Goal: Task Accomplishment & Management: Manage account settings

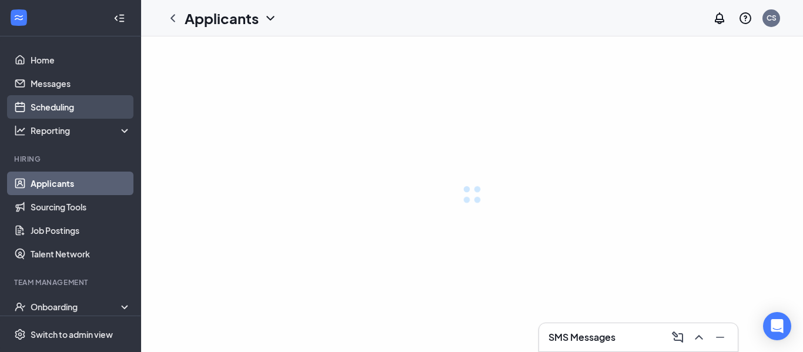
click at [58, 99] on link "Scheduling" at bounding box center [81, 107] width 100 height 24
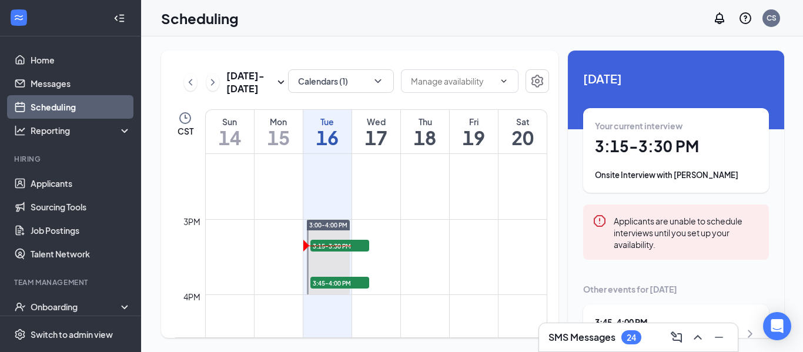
scroll to position [1068, 0]
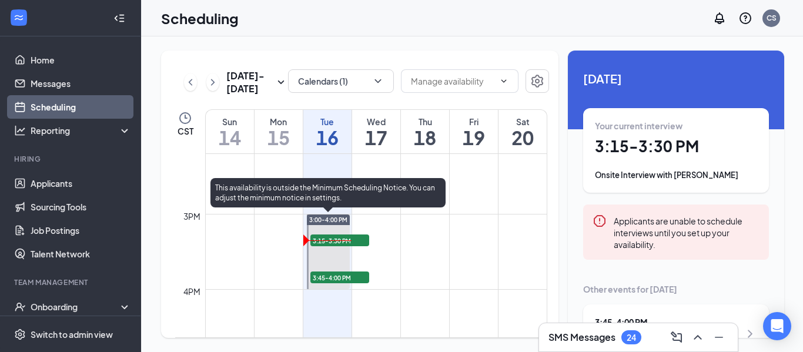
click at [360, 240] on span "3:15-3:30 PM" at bounding box center [339, 240] width 59 height 12
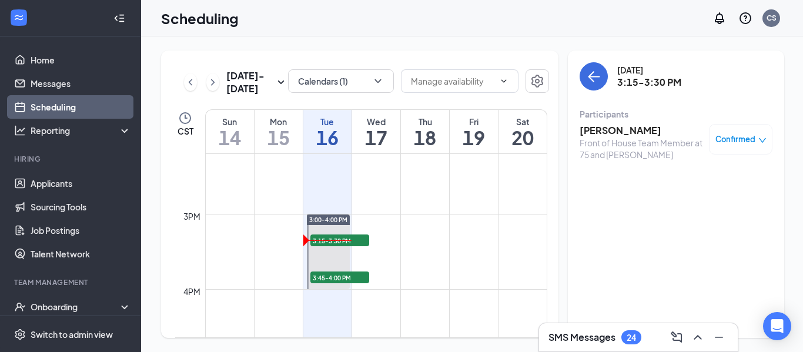
click at [591, 135] on h3 "[PERSON_NAME]" at bounding box center [640, 130] width 123 height 13
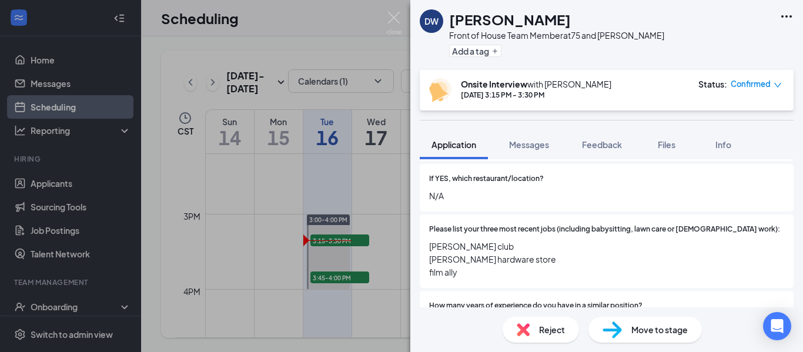
scroll to position [493, 0]
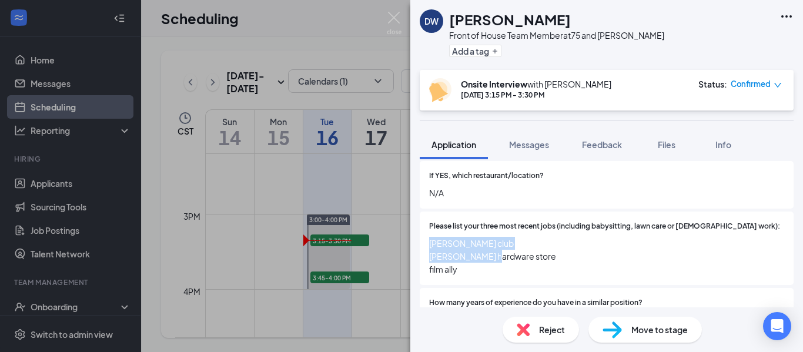
drag, startPoint x: 520, startPoint y: 244, endPoint x: 429, endPoint y: 239, distance: 90.6
click at [429, 239] on span "[PERSON_NAME] club [PERSON_NAME] hardware store film ally" at bounding box center [606, 256] width 355 height 39
click at [467, 263] on span "[PERSON_NAME] club [PERSON_NAME] hardware store film ally" at bounding box center [606, 256] width 355 height 39
drag, startPoint x: 461, startPoint y: 259, endPoint x: 425, endPoint y: 253, distance: 36.3
click at [425, 253] on div "Please list your three most recent jobs (including babysitting, lawn care or [D…" at bounding box center [606, 248] width 374 height 73
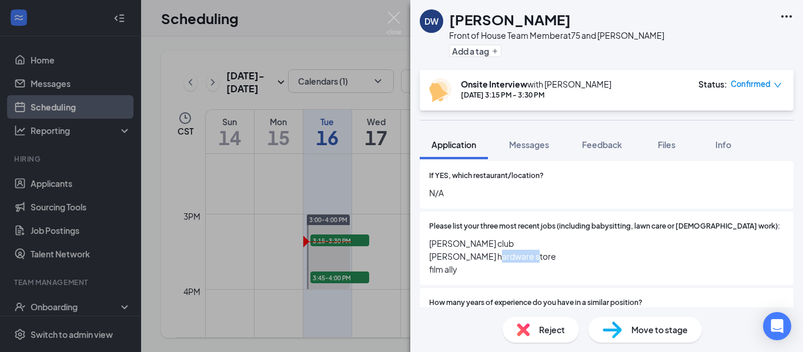
click at [489, 268] on div "Please list your three most recent jobs (including babysitting, lawn care or [D…" at bounding box center [606, 248] width 374 height 73
drag, startPoint x: 481, startPoint y: 272, endPoint x: 428, endPoint y: 248, distance: 58.1
click at [428, 248] on div "Please list your three most recent jobs (including babysitting, lawn care or [D…" at bounding box center [606, 248] width 374 height 73
click at [450, 251] on span "[PERSON_NAME] club [PERSON_NAME] hardware store film ally" at bounding box center [606, 256] width 355 height 39
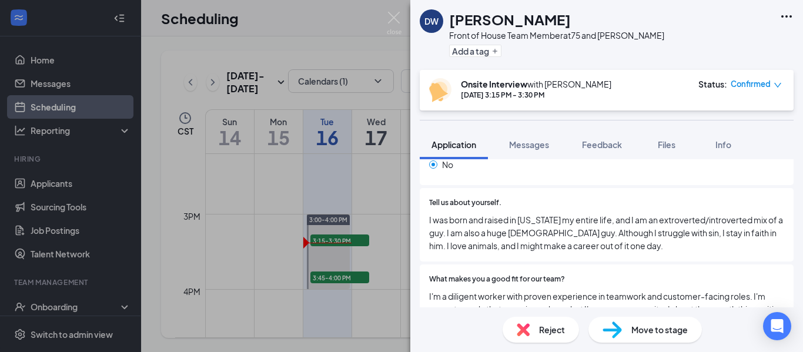
scroll to position [224, 0]
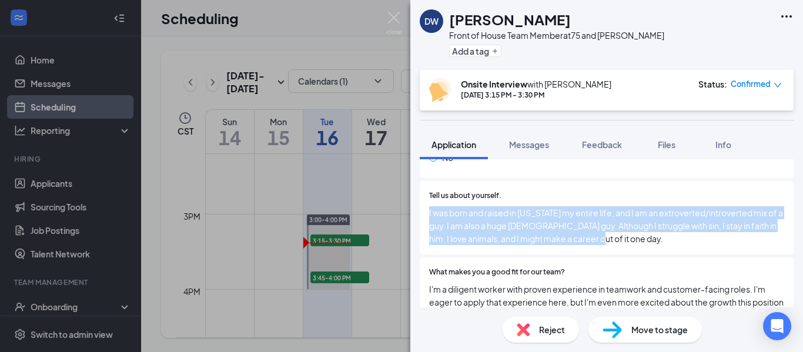
drag, startPoint x: 585, startPoint y: 239, endPoint x: 416, endPoint y: 216, distance: 170.2
click at [416, 216] on div "Collapse all Application Phone [PHONE_NUMBER] Email [EMAIL_ADDRESS][DOMAIN_NAME…" at bounding box center [606, 233] width 392 height 148
click at [599, 237] on span "I was born and raised in [US_STATE] my entire life, and I am an extroverted/int…" at bounding box center [606, 225] width 355 height 39
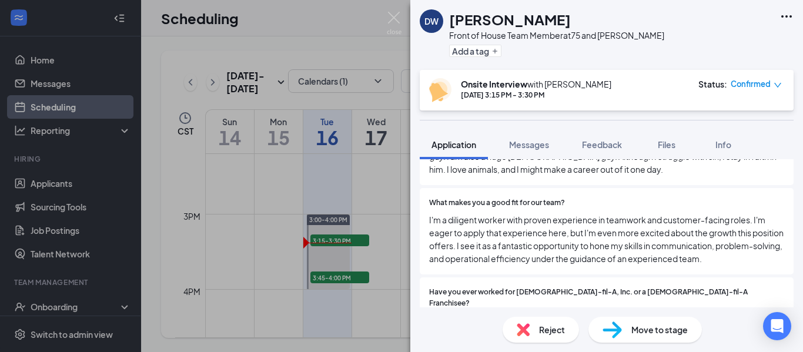
scroll to position [294, 0]
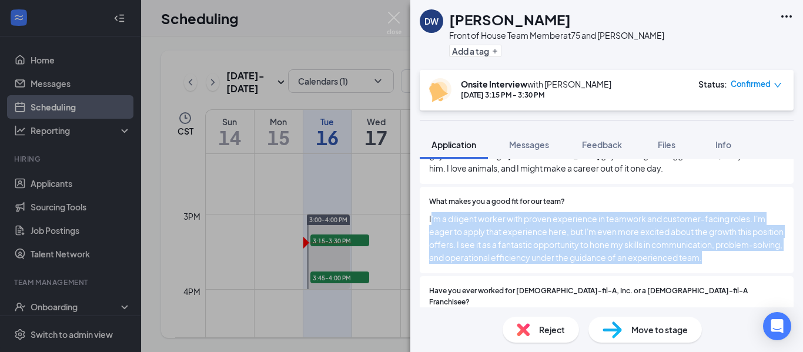
drag, startPoint x: 778, startPoint y: 260, endPoint x: 431, endPoint y: 211, distance: 350.6
click at [431, 211] on div "What makes you a good fit for our team? I'm a diligent worker with proven exper…" at bounding box center [606, 230] width 355 height 68
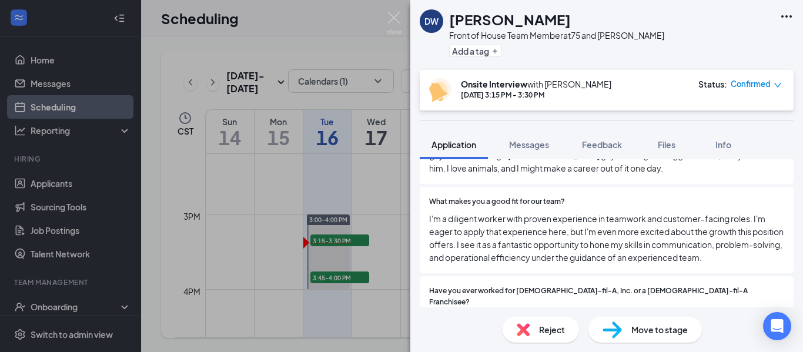
click at [428, 217] on div "What makes you a good fit for our team? I'm a diligent worker with proven exper…" at bounding box center [606, 230] width 374 height 86
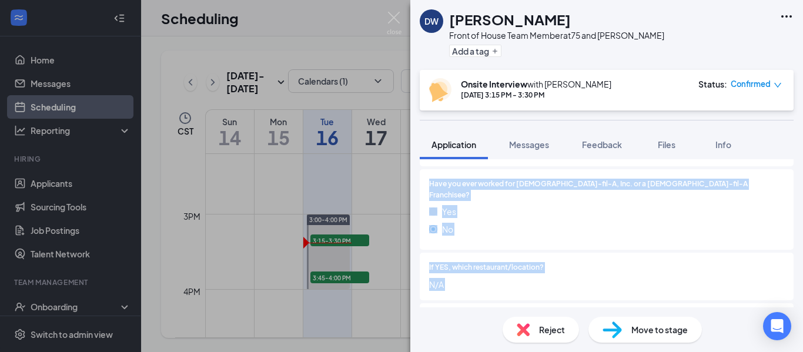
scroll to position [432, 0]
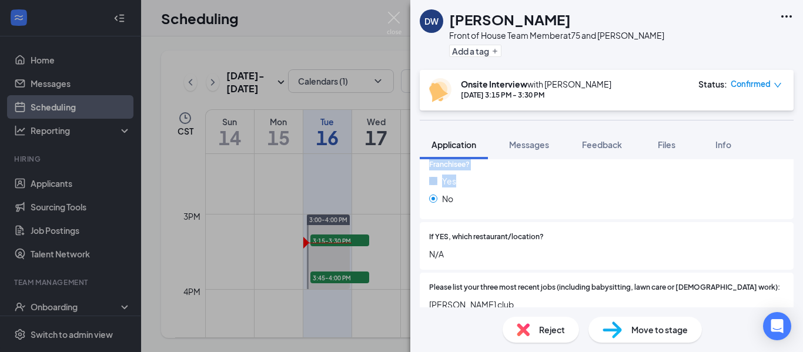
drag, startPoint x: 428, startPoint y: 219, endPoint x: 798, endPoint y: 176, distance: 373.3
click at [798, 176] on div "Collapse all Application Phone [PHONE_NUMBER] Email [EMAIL_ADDRESS][DOMAIN_NAME…" at bounding box center [606, 233] width 392 height 148
click at [657, 198] on div "Yes No" at bounding box center [606, 191] width 355 height 35
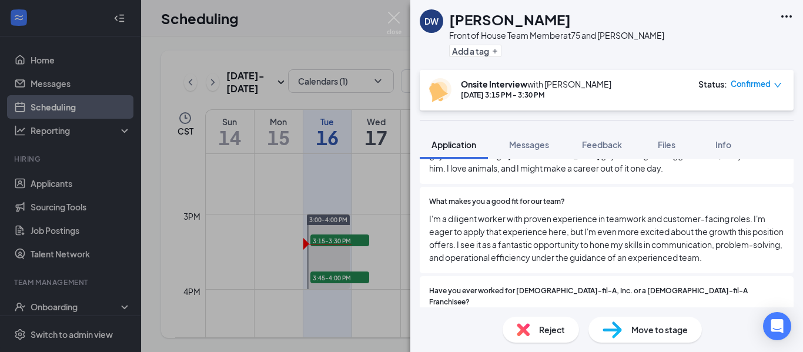
scroll to position [298, 0]
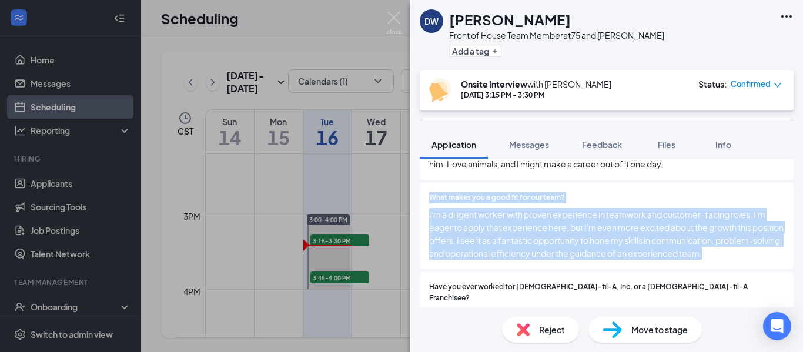
drag, startPoint x: 774, startPoint y: 256, endPoint x: 423, endPoint y: 204, distance: 354.5
click at [423, 204] on div "What makes you a good fit for our team? I'm a diligent worker with proven exper…" at bounding box center [606, 226] width 374 height 86
click at [457, 213] on span "I'm a diligent worker with proven experience in teamwork and customer-facing ro…" at bounding box center [606, 234] width 355 height 52
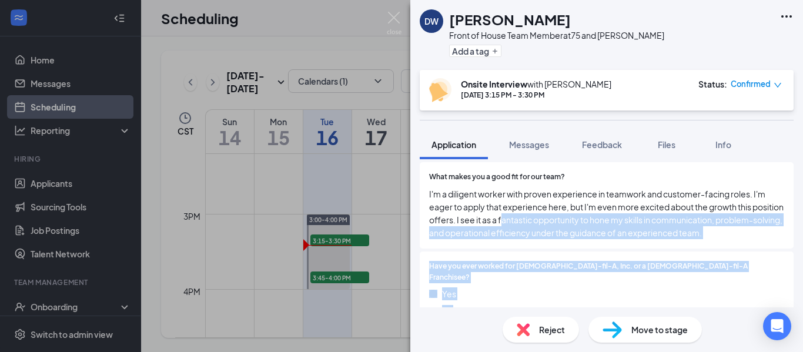
drag, startPoint x: 533, startPoint y: 235, endPoint x: 533, endPoint y: 300, distance: 65.2
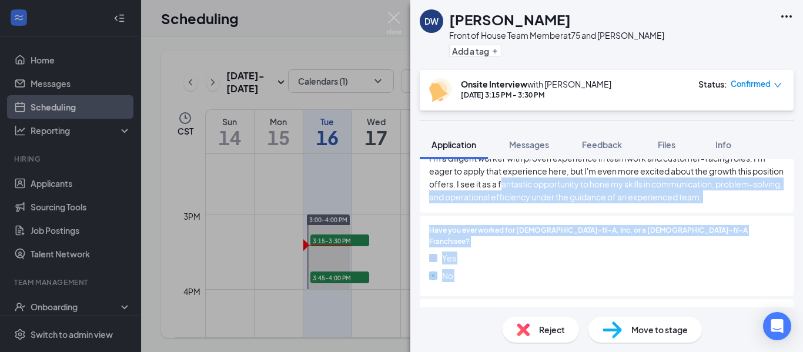
click at [566, 191] on span "I'm a diligent worker with proven experience in teamwork and customer-facing ro…" at bounding box center [606, 178] width 355 height 52
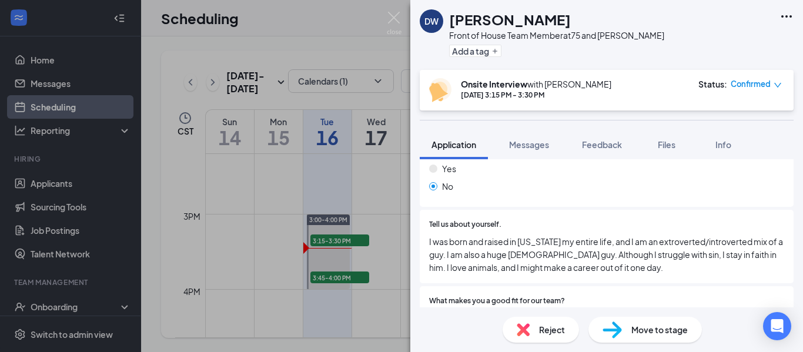
scroll to position [196, 0]
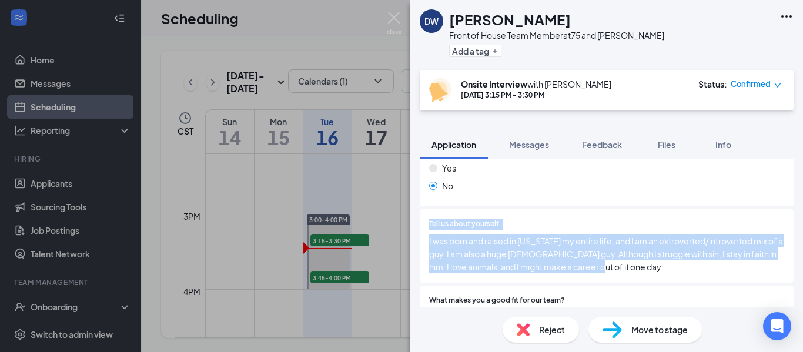
drag, startPoint x: 582, startPoint y: 270, endPoint x: 411, endPoint y: 224, distance: 177.4
click at [411, 224] on div "Collapse all Application Phone [PHONE_NUMBER] Email [EMAIL_ADDRESS][DOMAIN_NAME…" at bounding box center [606, 233] width 392 height 148
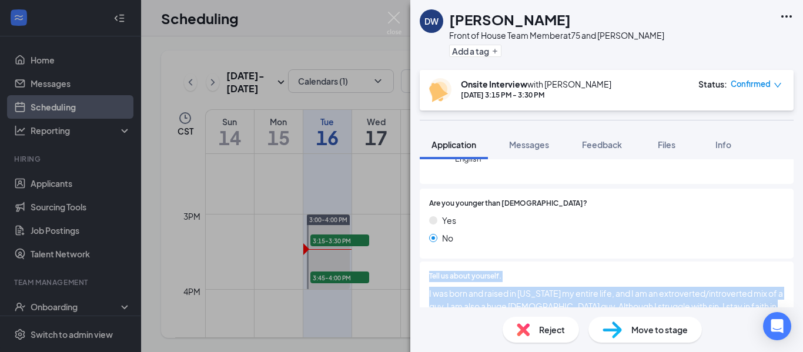
scroll to position [145, 0]
click at [393, 17] on img at bounding box center [394, 23] width 15 height 23
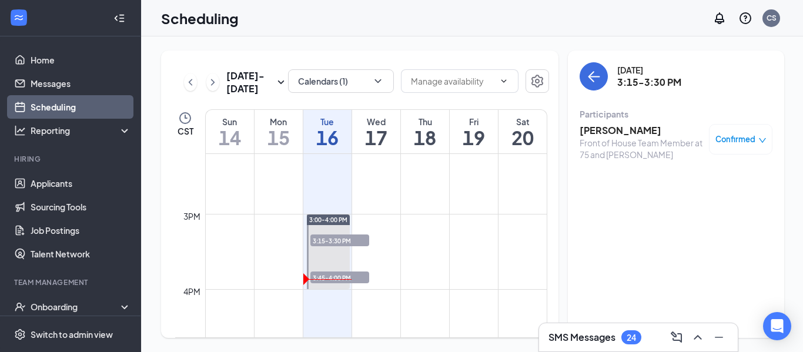
click at [353, 271] on span "3:45-4:00 PM" at bounding box center [339, 277] width 59 height 12
click at [614, 133] on h3 "[PERSON_NAME]" at bounding box center [640, 130] width 123 height 13
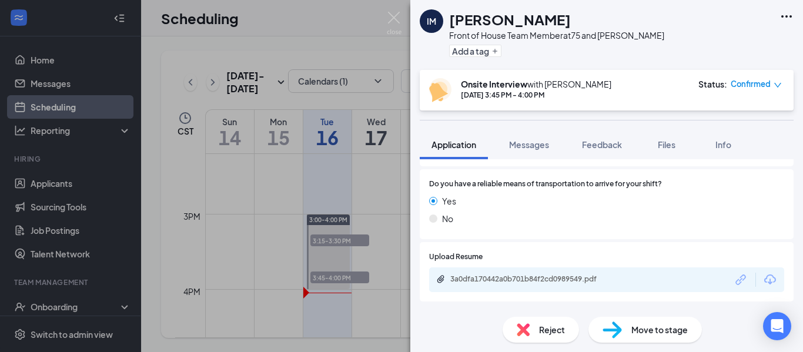
scroll to position [1065, 0]
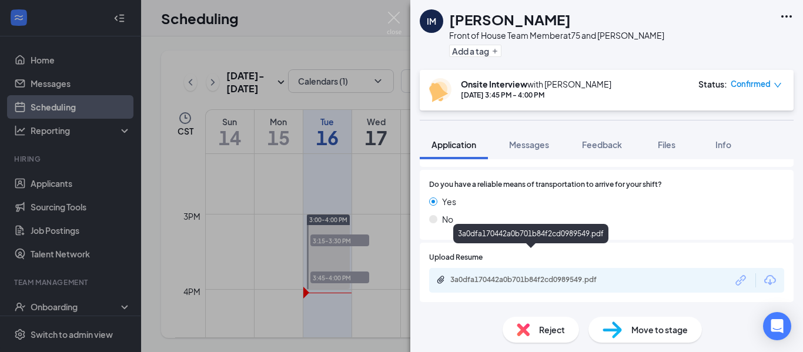
click at [555, 275] on div "3a0dfa170442a0b701b84f2cd0989549.pdf" at bounding box center [532, 279] width 165 height 9
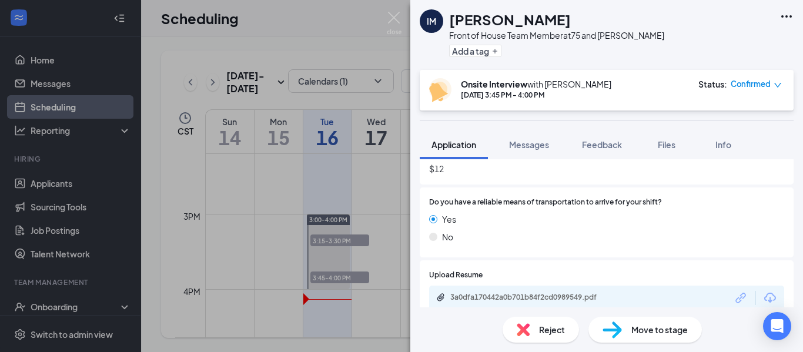
scroll to position [1117, 0]
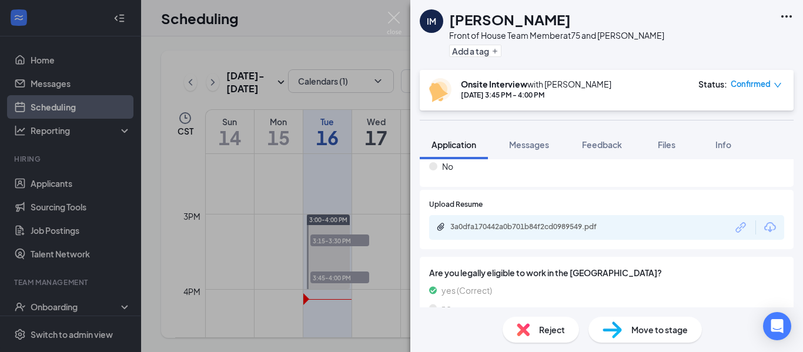
click at [619, 327] on img at bounding box center [611, 329] width 19 height 17
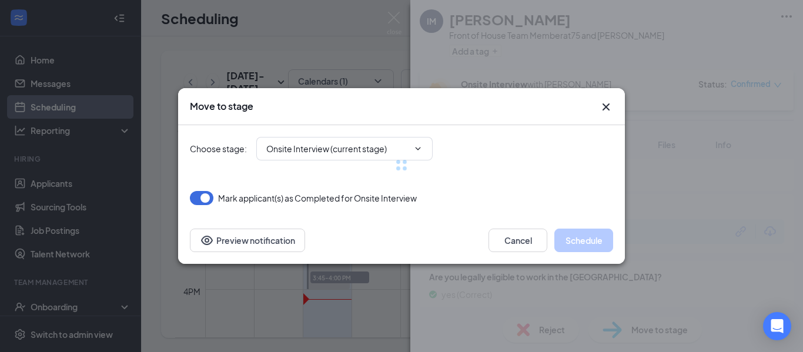
type input "Second Interview (next stage)"
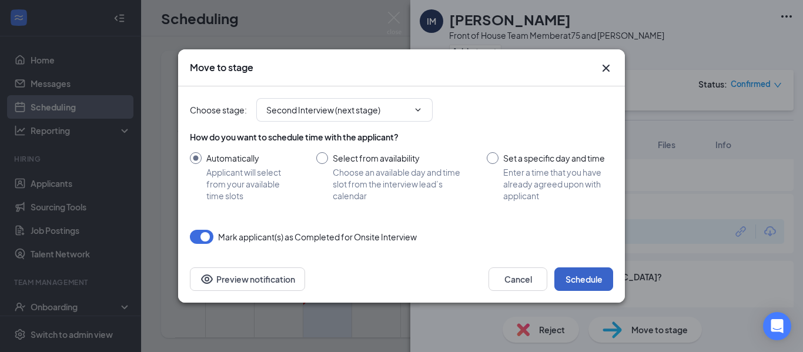
click at [566, 284] on button "Schedule" at bounding box center [583, 279] width 59 height 24
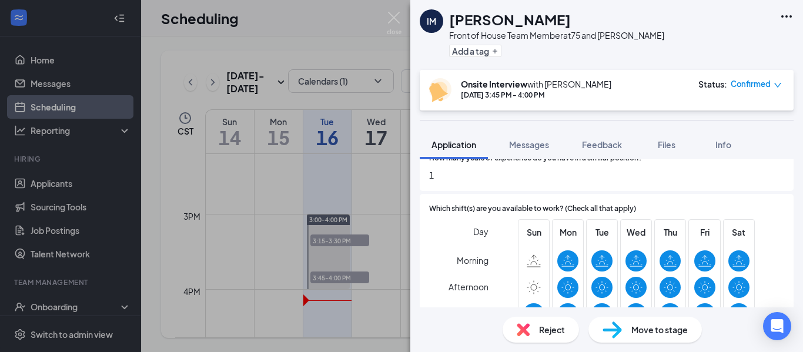
scroll to position [697, 0]
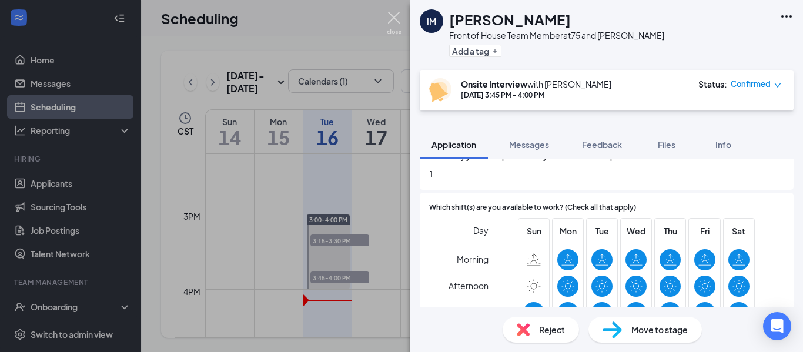
click at [395, 21] on img at bounding box center [394, 23] width 15 height 23
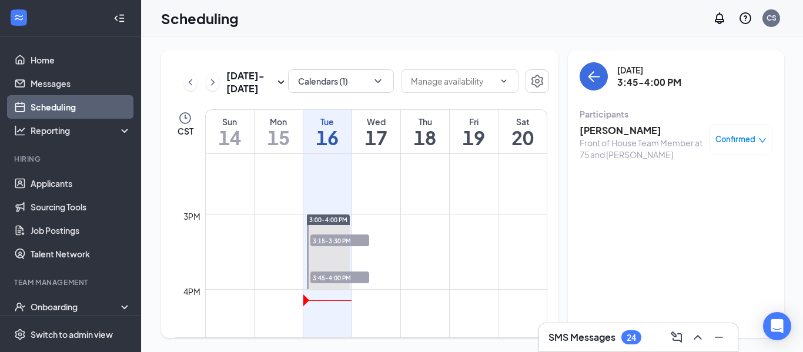
click at [323, 244] on span "3:15-3:30 PM" at bounding box center [339, 240] width 59 height 12
click at [632, 128] on h3 "[PERSON_NAME]" at bounding box center [640, 130] width 123 height 13
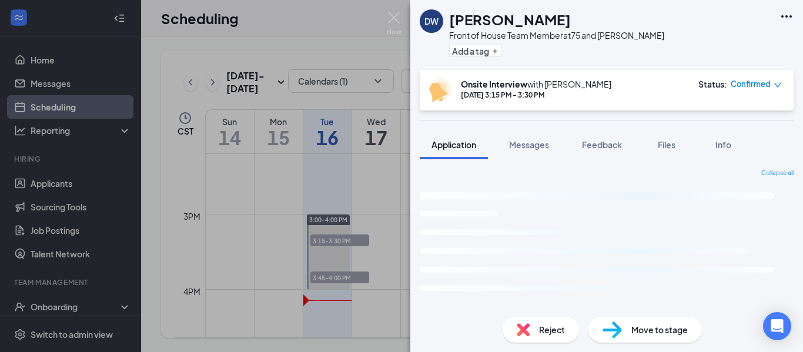
click at [551, 324] on span "Reject" at bounding box center [552, 329] width 26 height 13
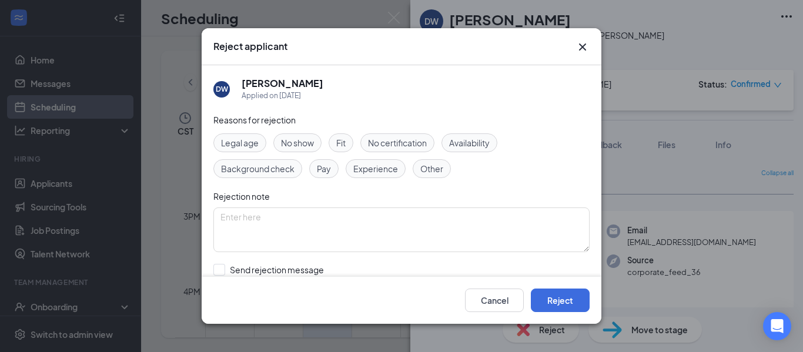
click at [549, 326] on div "Reject applicant DW [PERSON_NAME] Applied on [DATE] Reasons for rejection Legal…" at bounding box center [401, 176] width 803 height 352
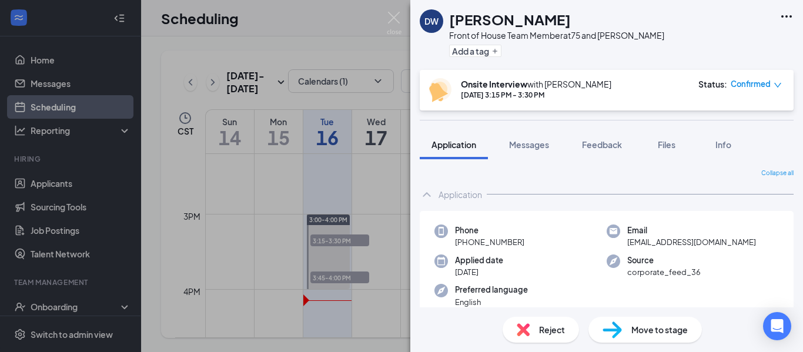
click at [552, 326] on span "Reject" at bounding box center [552, 329] width 26 height 13
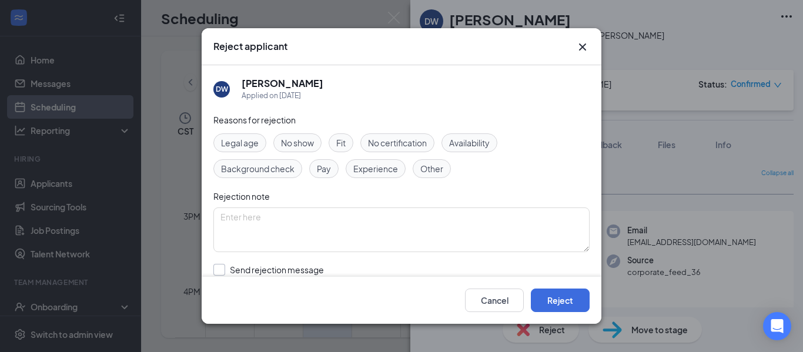
click at [242, 268] on input "Send rejection message If unchecked, the applicant will not receive a rejection…" at bounding box center [346, 277] width 267 height 26
checkbox input "true"
click at [553, 296] on button "Reject" at bounding box center [560, 300] width 59 height 24
